Goal: Find contact information: Find contact information

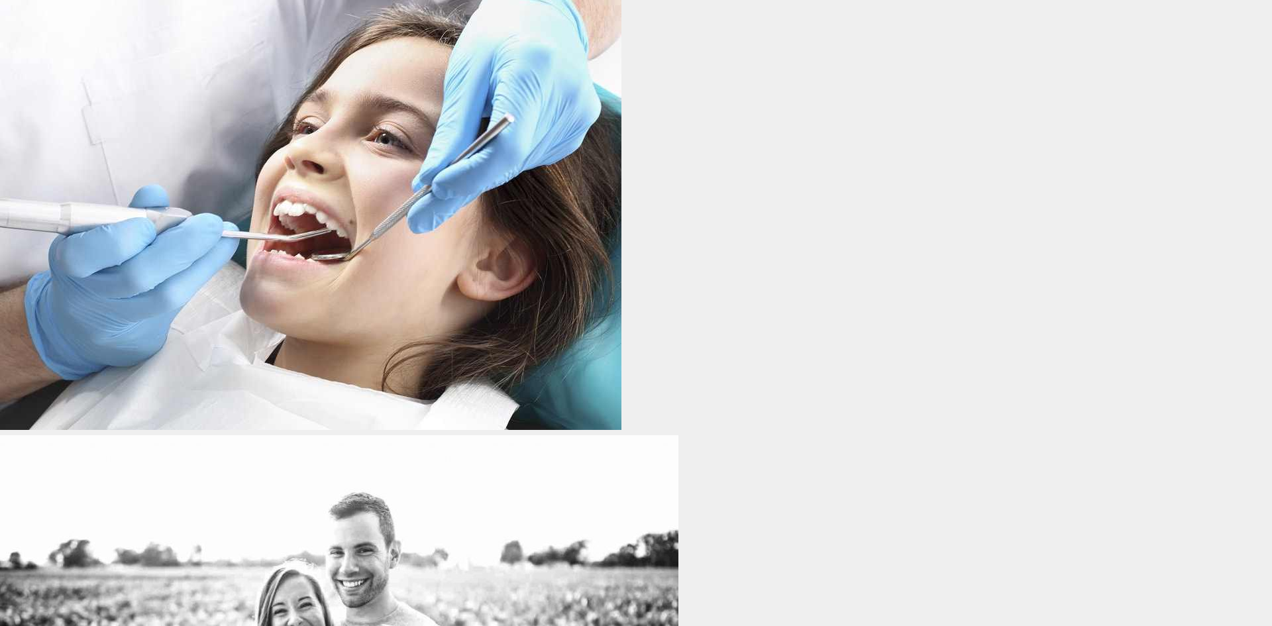
scroll to position [10065, 0]
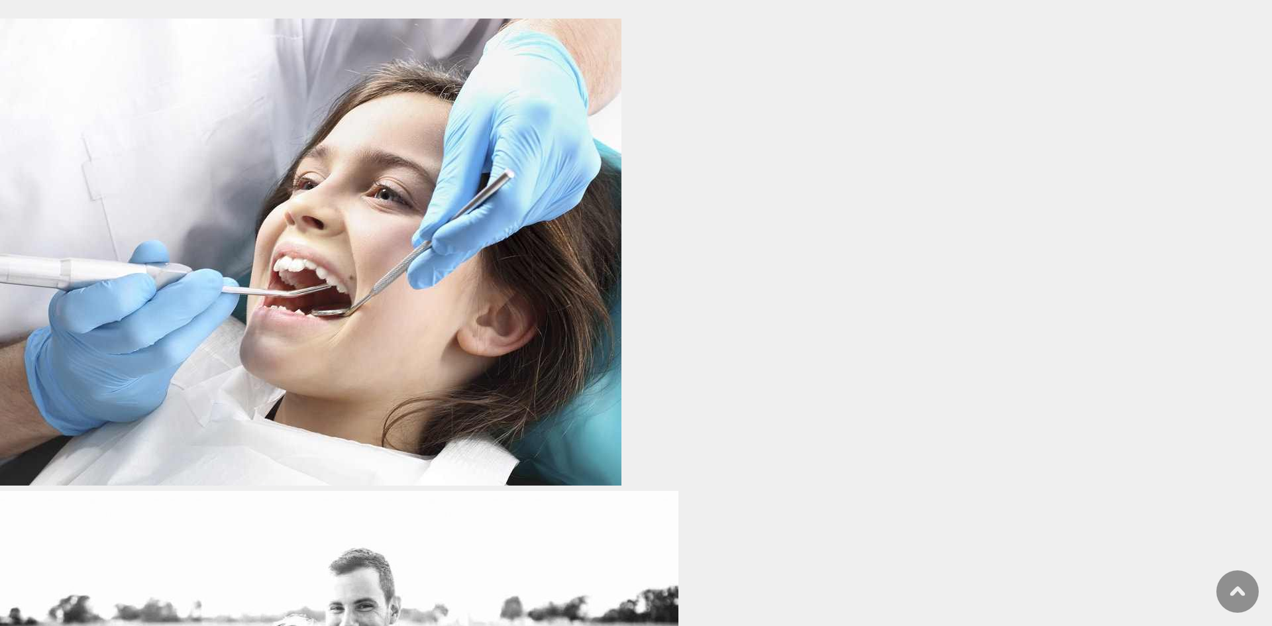
drag, startPoint x: 251, startPoint y: 69, endPoint x: 502, endPoint y: 105, distance: 253.1
copy h2 "Request an Appointment"
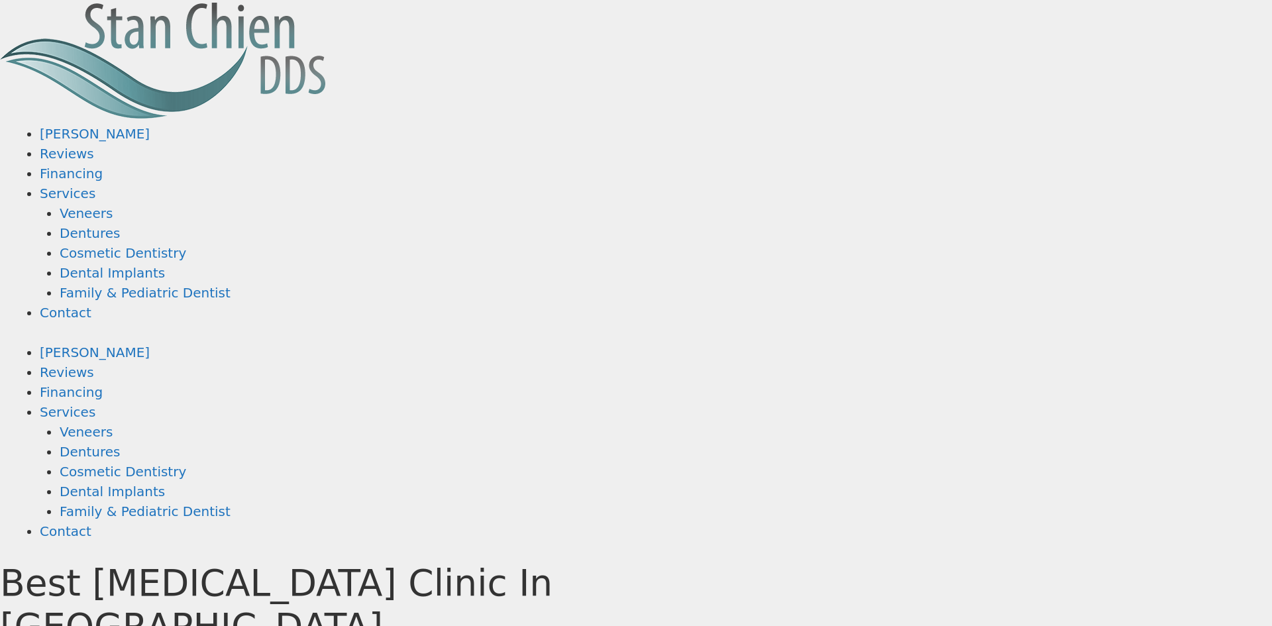
scroll to position [0, 0]
click at [331, 17] on img at bounding box center [165, 59] width 331 height 119
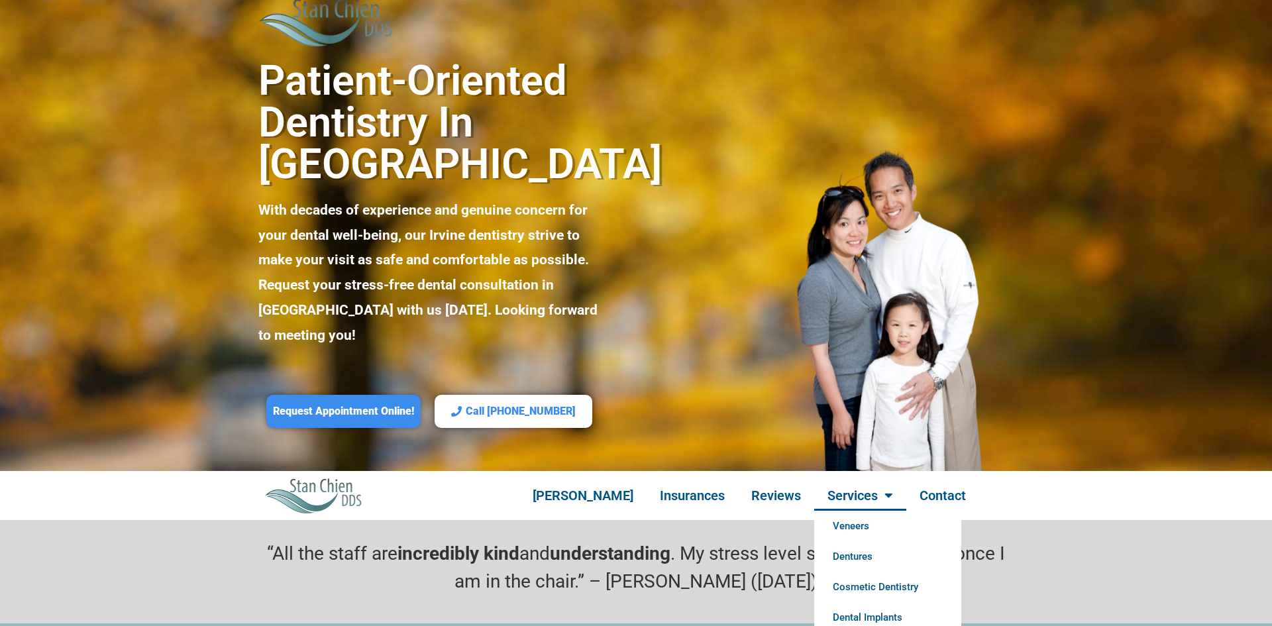
scroll to position [643, 0]
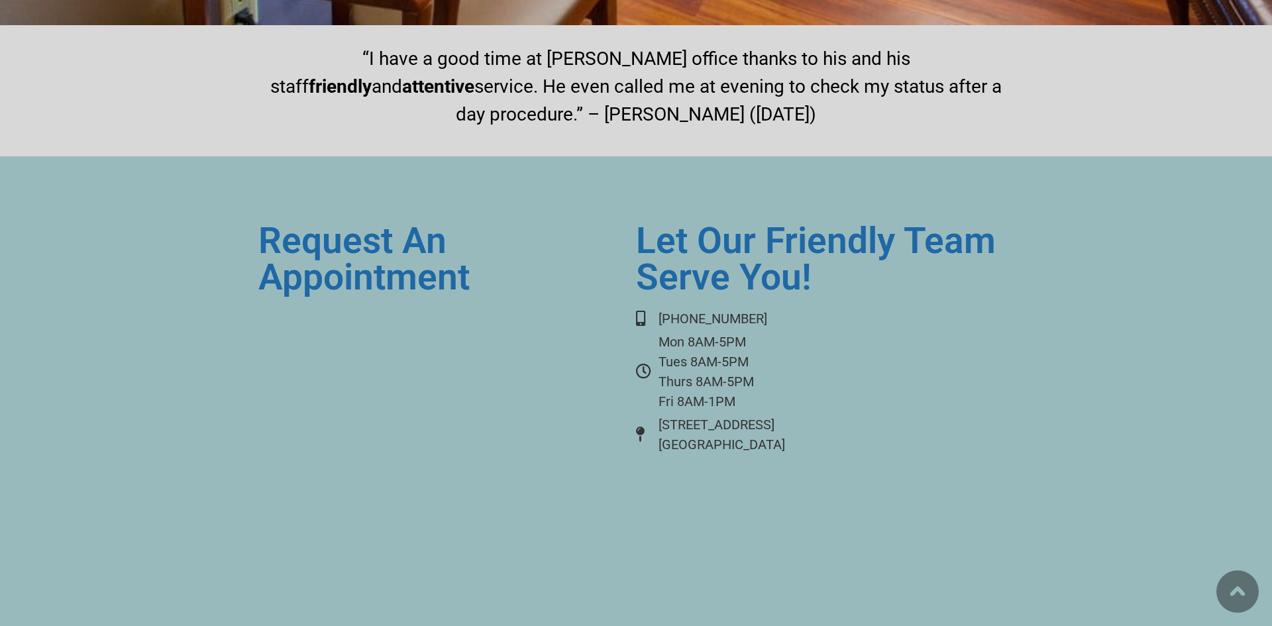
scroll to position [10073, 0]
